Goal: Transaction & Acquisition: Purchase product/service

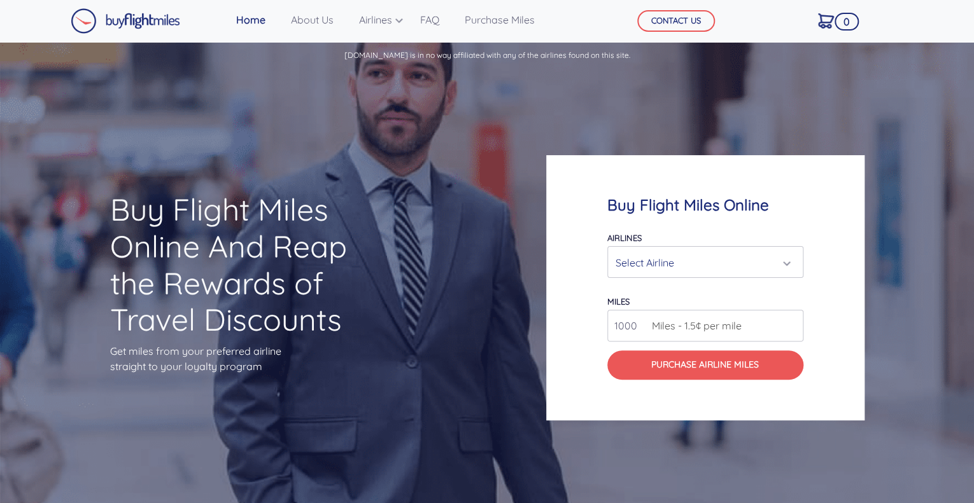
click at [676, 279] on form "Airlines Air Canada Aeroplan Air France/KLM Flying Blue Avianca LifeMiles Briti…" at bounding box center [705, 305] width 196 height 150
click at [702, 270] on div "Select Airline" at bounding box center [701, 263] width 172 height 24
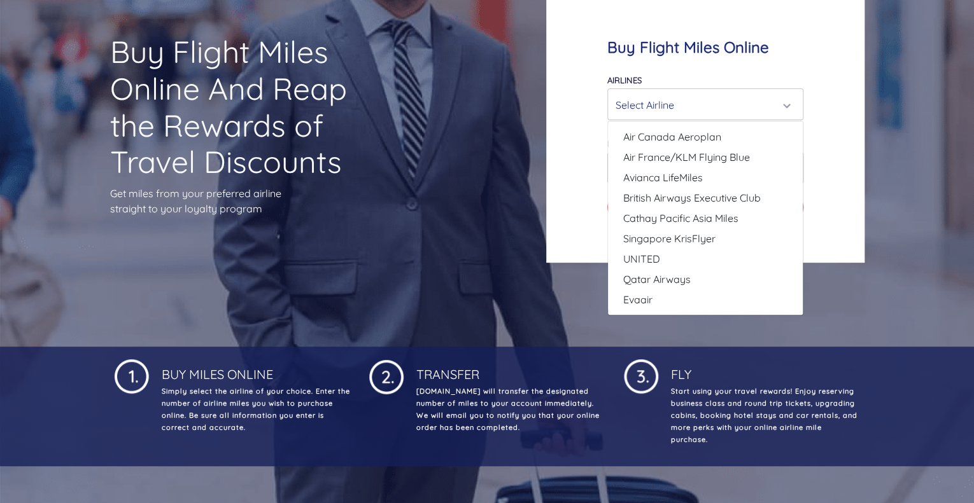
scroll to position [158, 0]
click at [585, 217] on div "Buy Flight Miles Online Airlines Air Canada Aeroplan Air France/KLM Flying Blue…" at bounding box center [705, 129] width 318 height 265
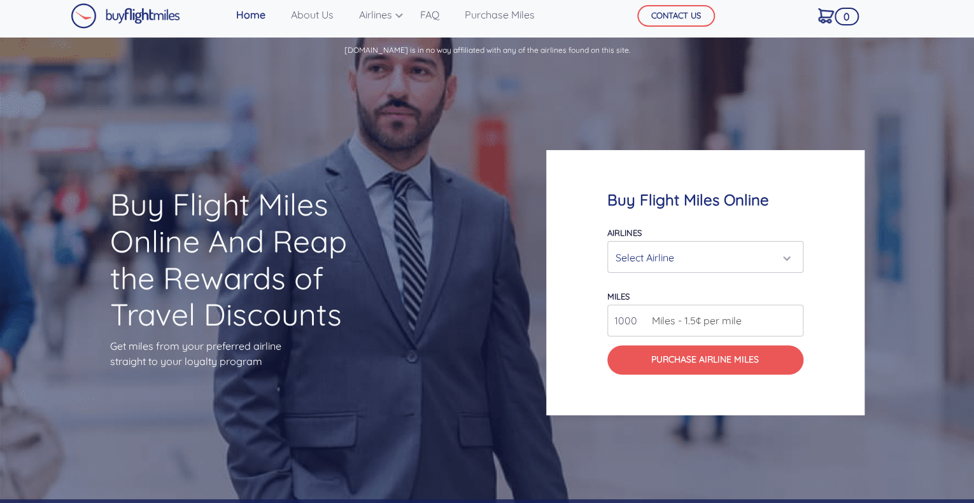
scroll to position [0, 0]
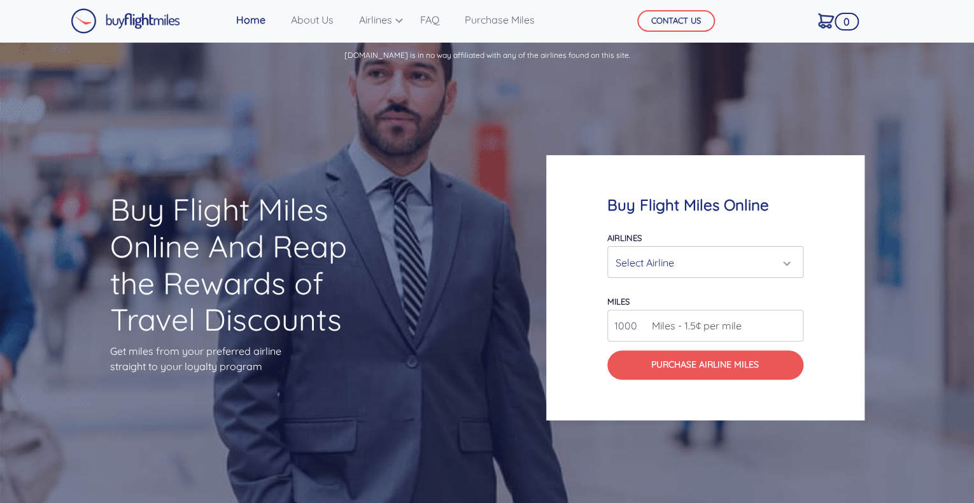
click at [672, 263] on div "Select Airline" at bounding box center [701, 263] width 172 height 24
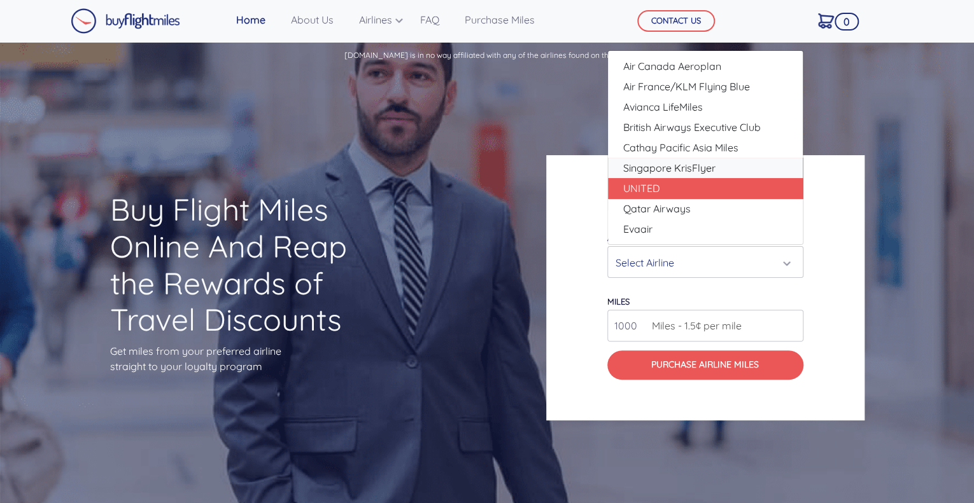
click at [697, 178] on link "Singapore KrisFlyer" at bounding box center [705, 168] width 195 height 20
select select "Singapore KrisFlyer"
type input "80000"
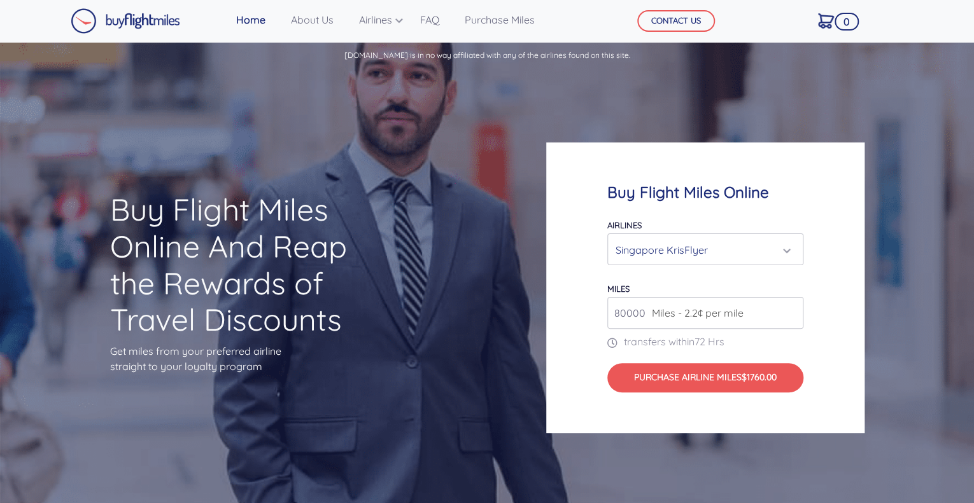
click at [669, 305] on span "Miles - 2.2¢ per mile" at bounding box center [694, 312] width 98 height 15
click at [660, 316] on span "Miles - 2.2¢ per mile" at bounding box center [694, 312] width 98 height 15
click at [641, 316] on input "80000" at bounding box center [705, 313] width 196 height 32
type input "50000"
